Goal: Task Accomplishment & Management: Use online tool/utility

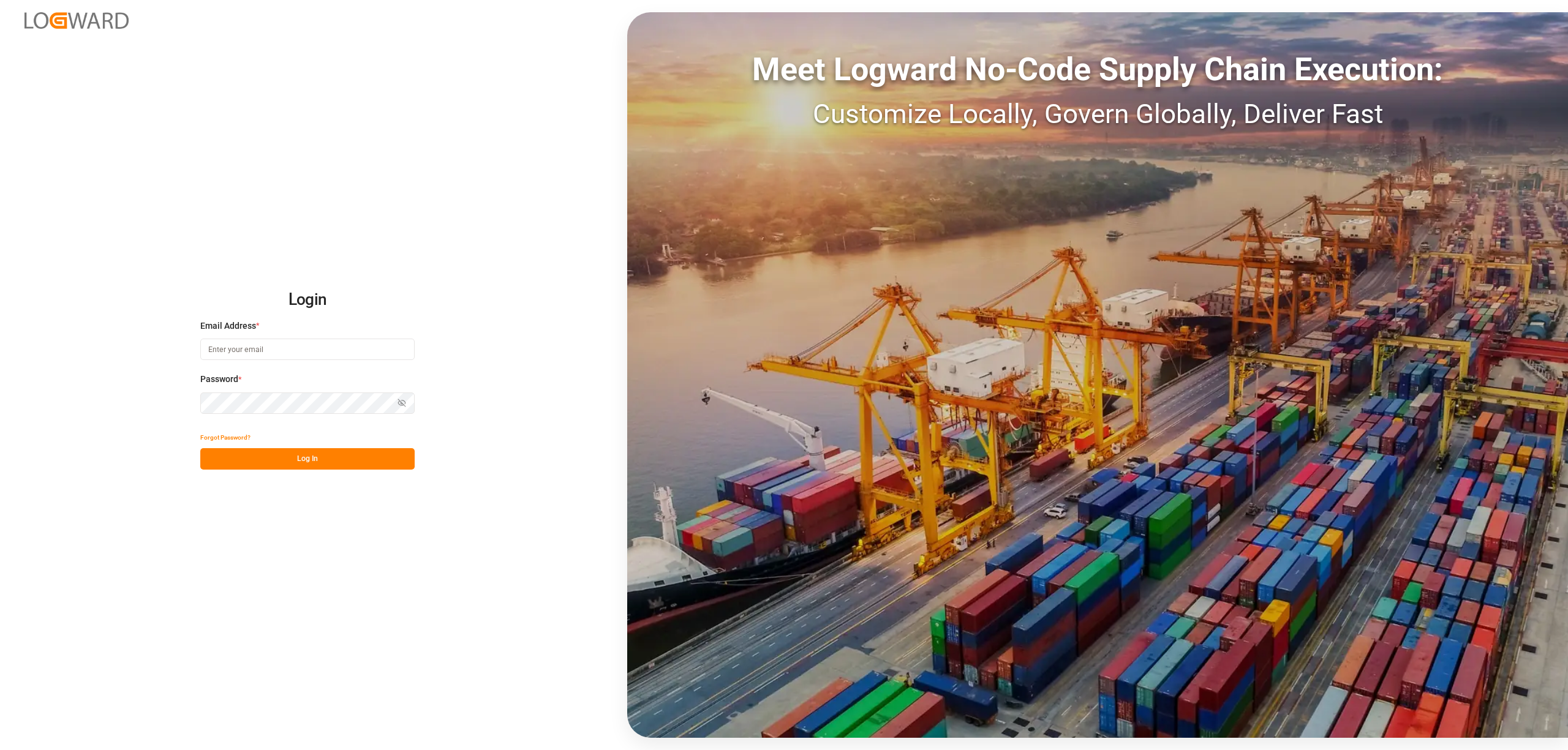
type input "[EMAIL_ADDRESS][PERSON_NAME][DOMAIN_NAME]"
click at [327, 457] on button "Log In" at bounding box center [307, 459] width 215 height 21
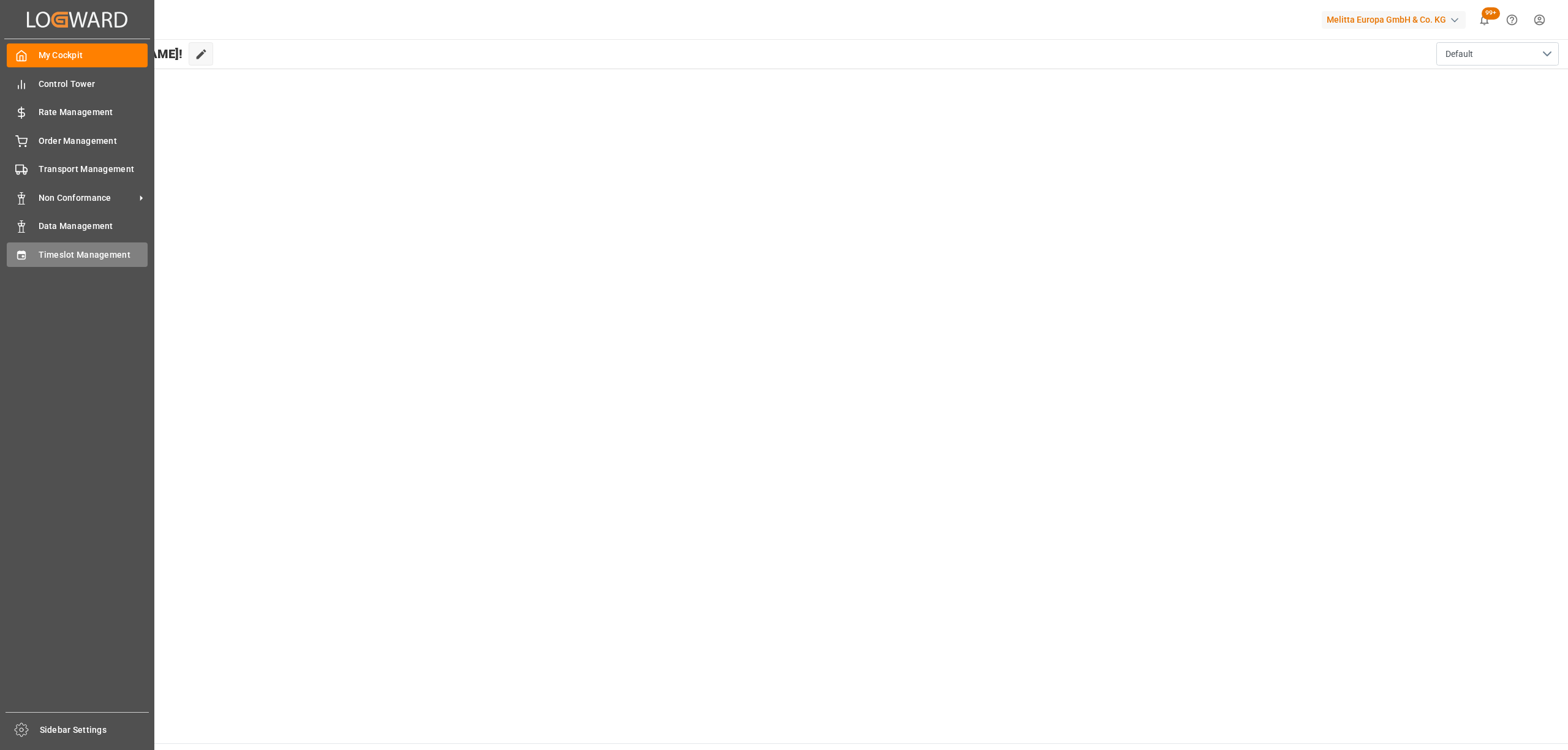
click at [26, 256] on icon at bounding box center [21, 255] width 12 height 12
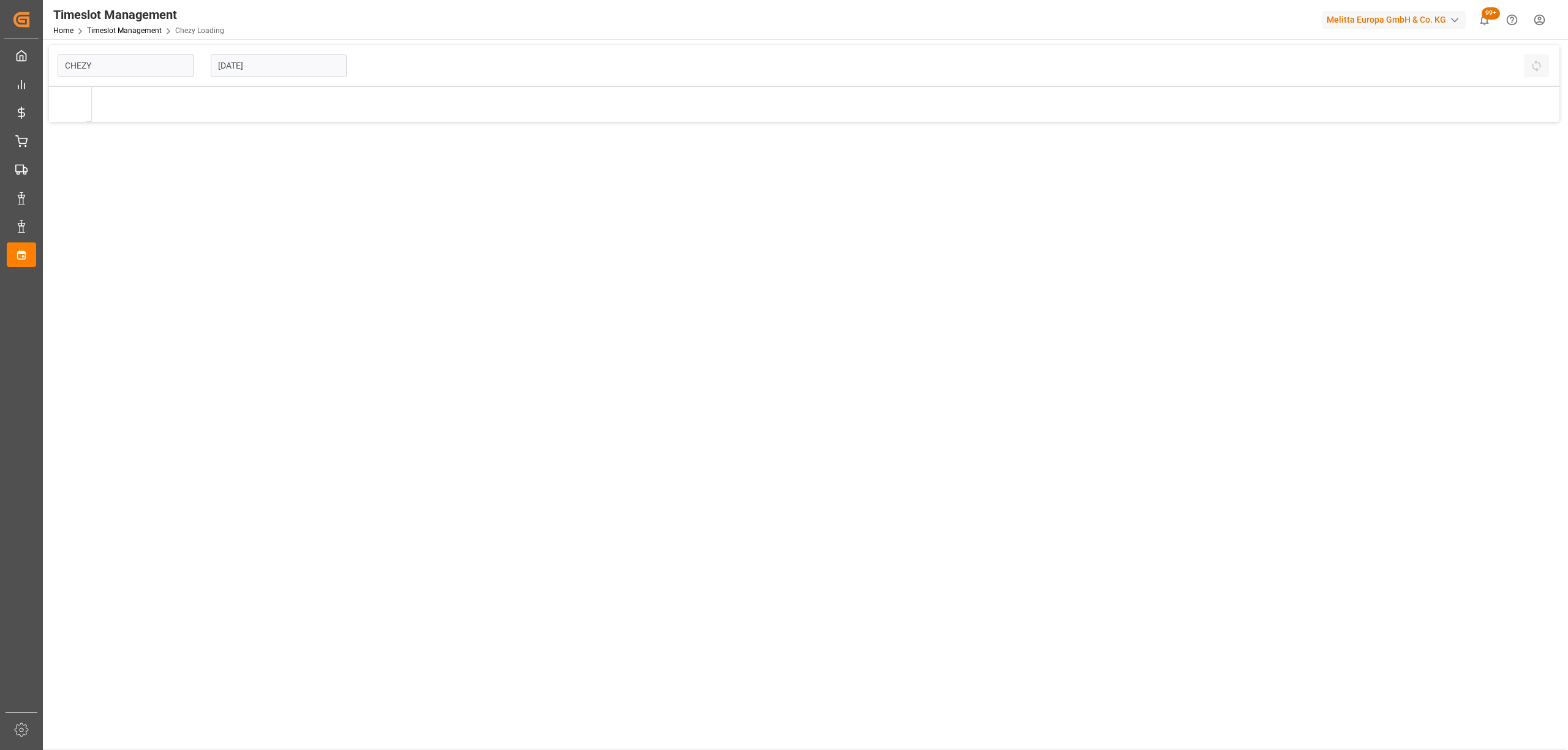
type input "Chezy Loading"
